Goal: Information Seeking & Learning: Learn about a topic

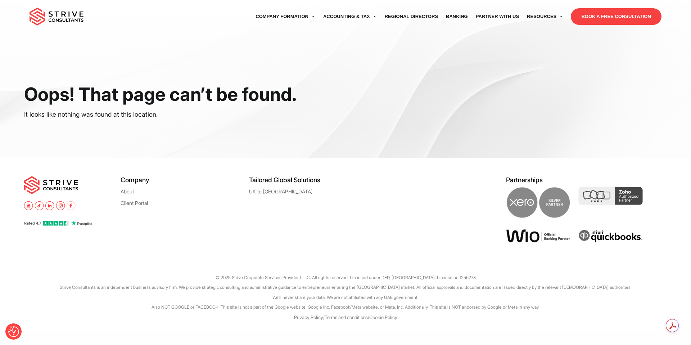
click at [307, 223] on div "Tailored Global Solutions [GEOGRAPHIC_DATA] to [GEOGRAPHIC_DATA]" at bounding box center [313, 215] width 129 height 78
click at [307, 223] on div "Tailored Global Solutions UK to Dubai" at bounding box center [313, 215] width 129 height 78
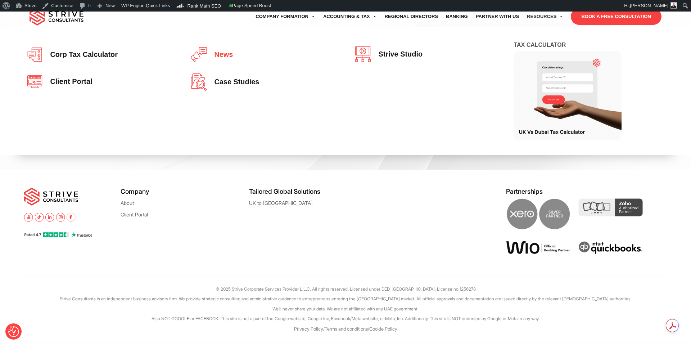
click at [231, 57] on span "News" at bounding box center [222, 55] width 22 height 8
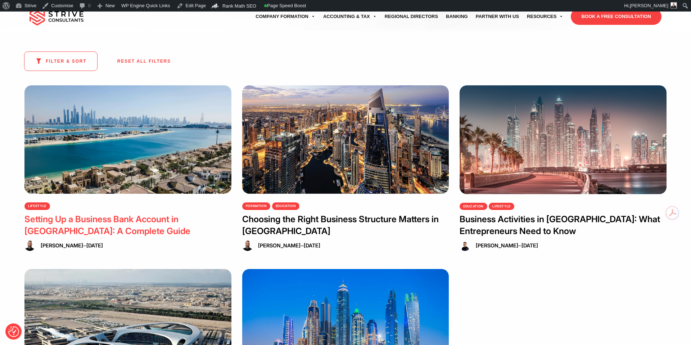
scroll to position [147, 0]
click at [57, 247] on link "[PERSON_NAME]" at bounding box center [62, 246] width 42 height 6
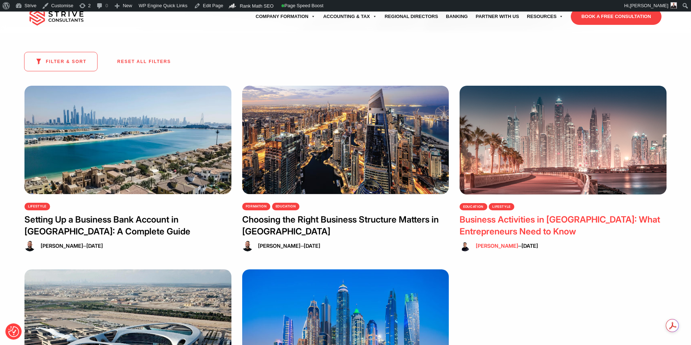
click at [499, 247] on link "[PERSON_NAME]" at bounding box center [497, 246] width 42 height 6
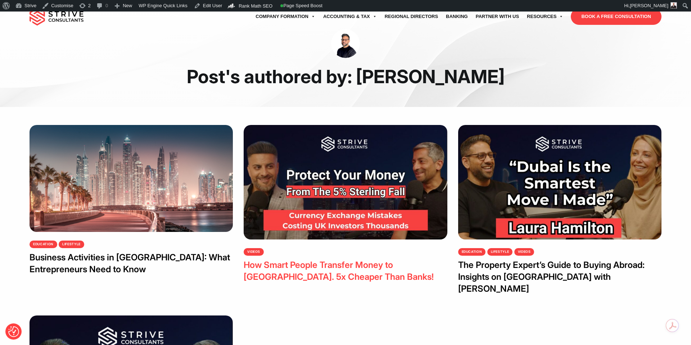
scroll to position [8, 0]
